Goal: Navigation & Orientation: Find specific page/section

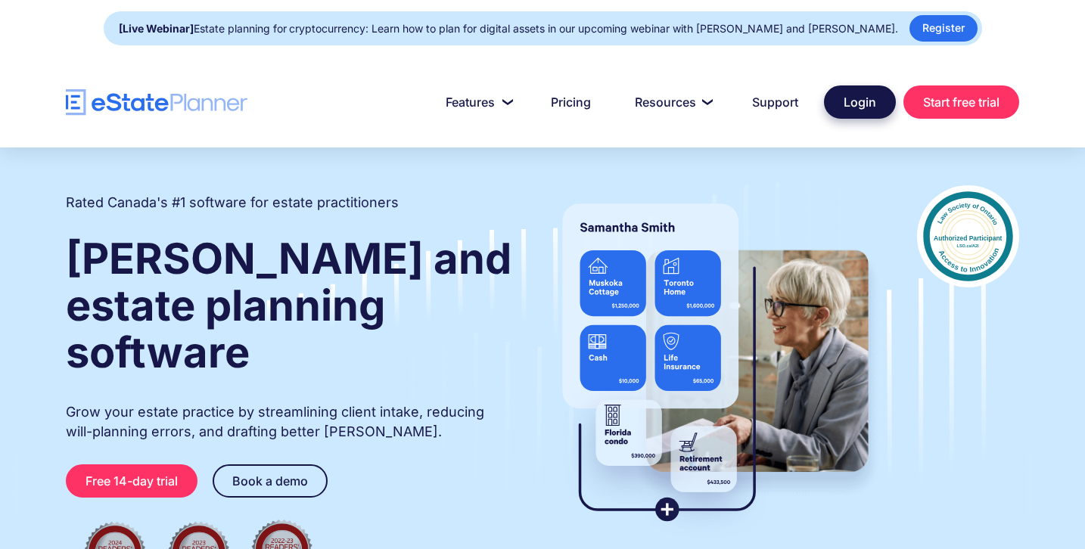
click at [849, 101] on link "Login" at bounding box center [860, 101] width 72 height 33
click at [147, 95] on img "home" at bounding box center [157, 102] width 182 height 26
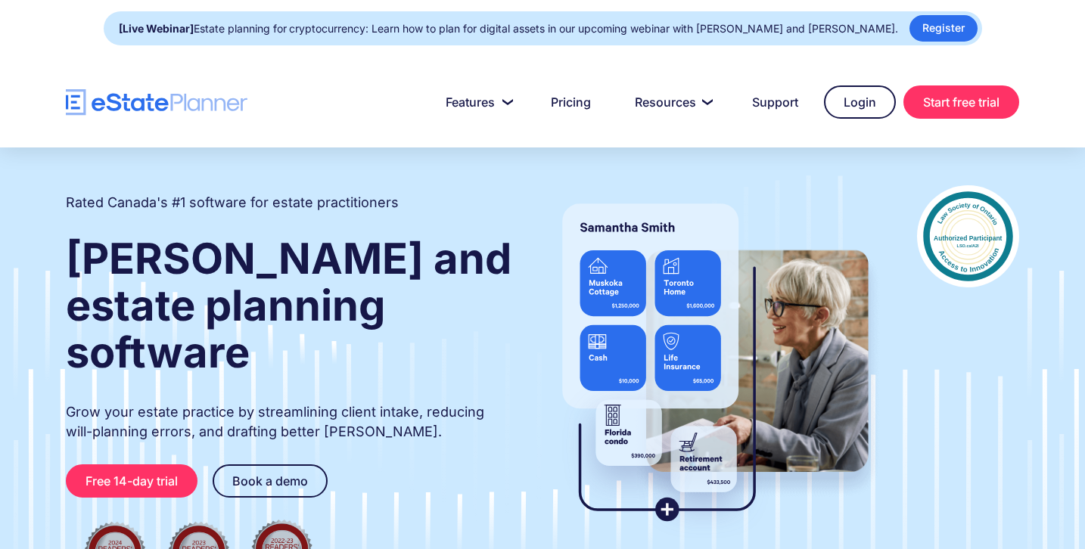
click at [147, 95] on img "home" at bounding box center [157, 102] width 182 height 26
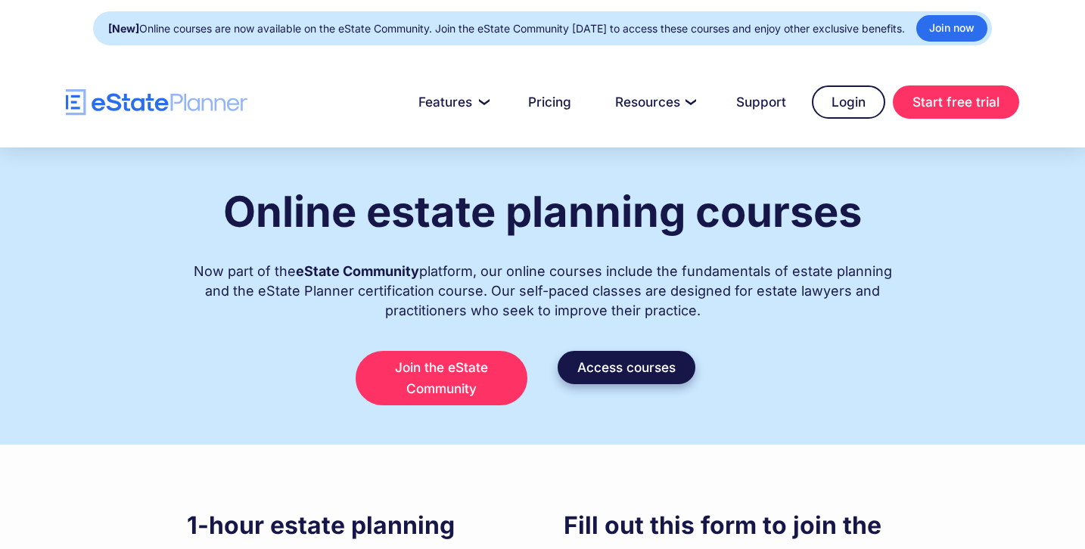
click at [608, 366] on link "Access courses" at bounding box center [626, 367] width 138 height 33
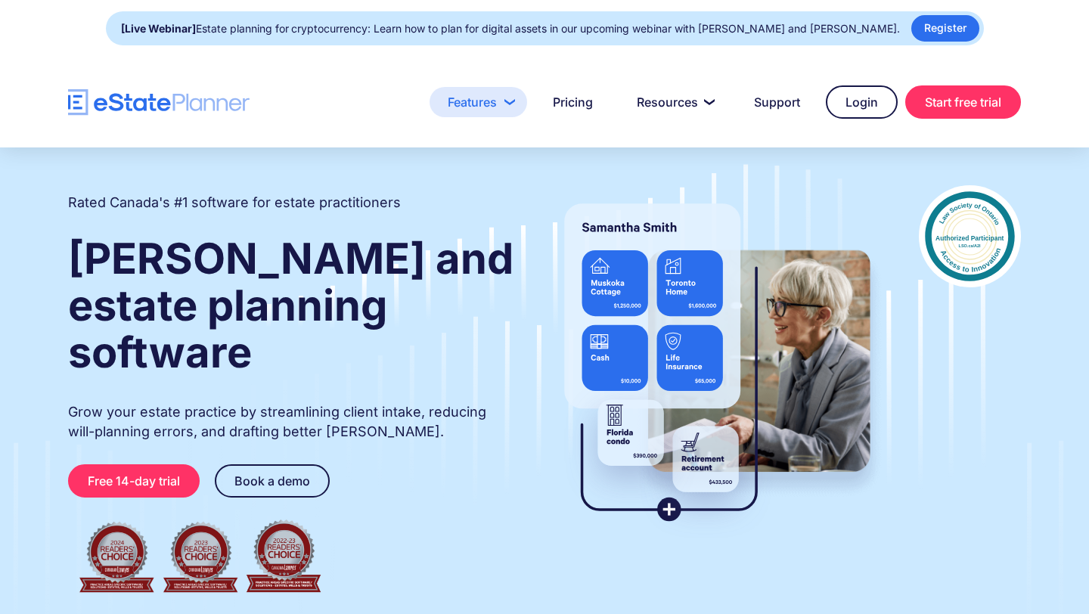
click at [508, 108] on link "Features" at bounding box center [479, 102] width 98 height 30
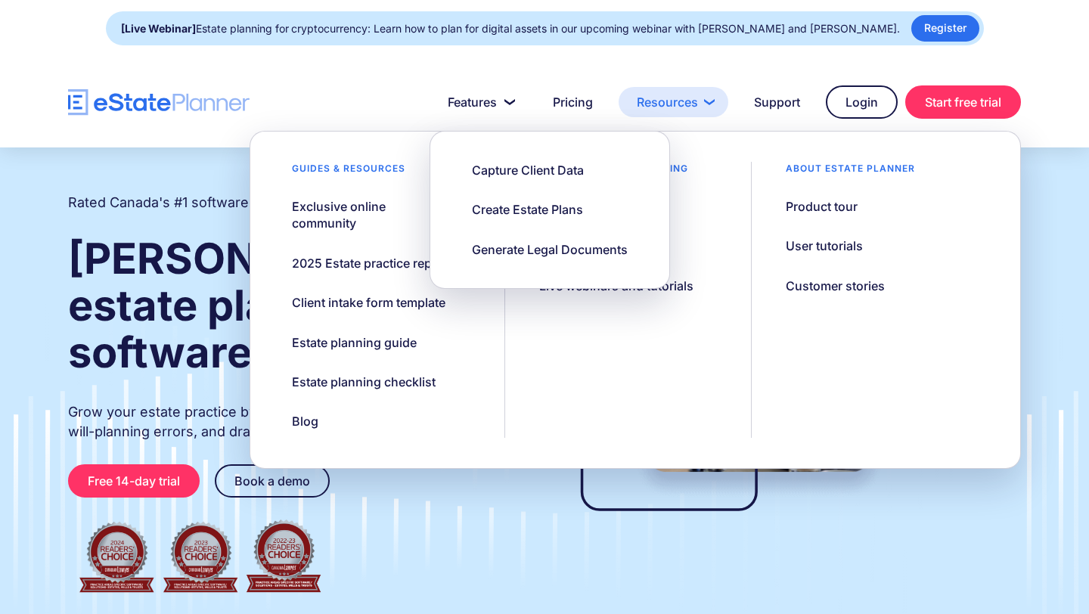
click at [688, 113] on link "Resources" at bounding box center [674, 102] width 110 height 30
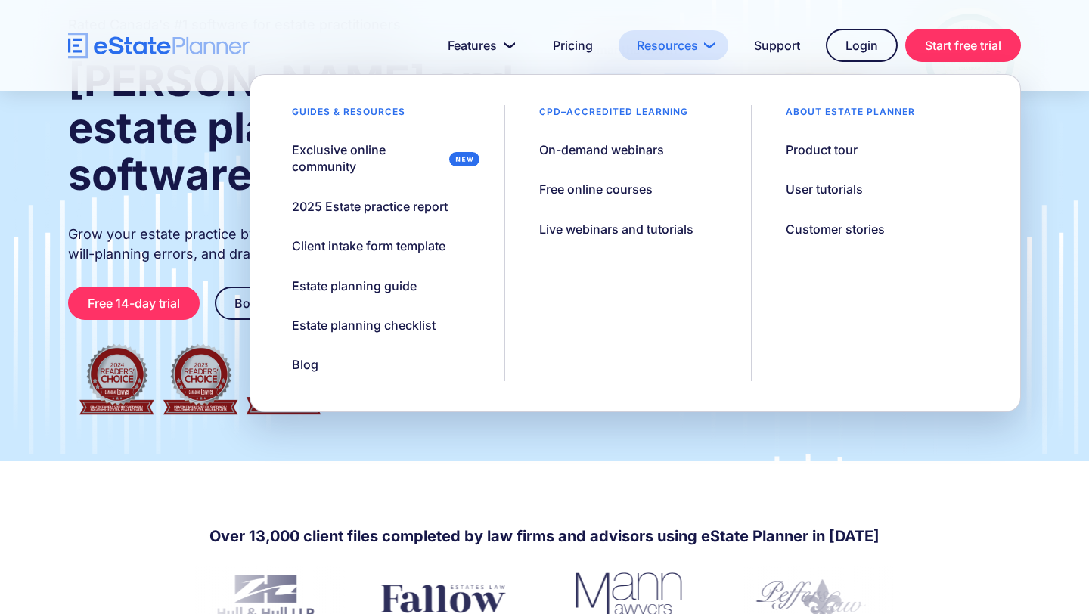
scroll to position [450, 0]
